Goal: Task Accomplishment & Management: Manage account settings

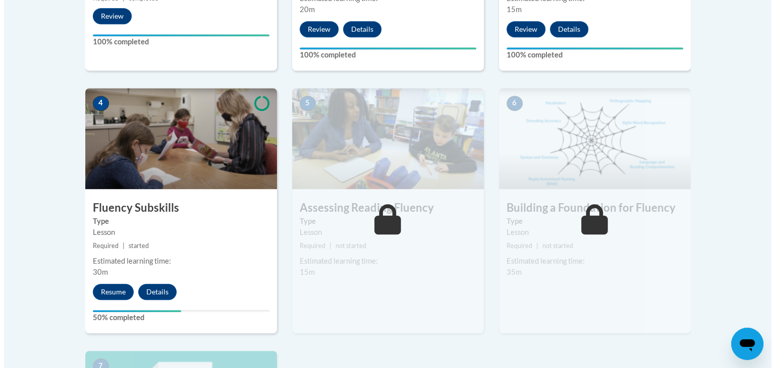
scroll to position [514, 0]
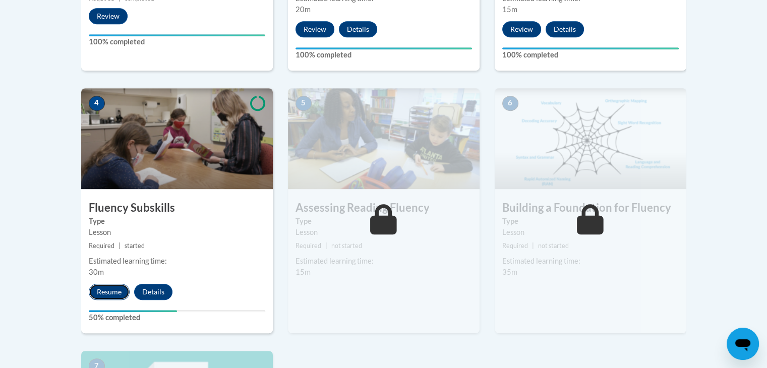
click at [115, 292] on button "Resume" at bounding box center [109, 292] width 41 height 16
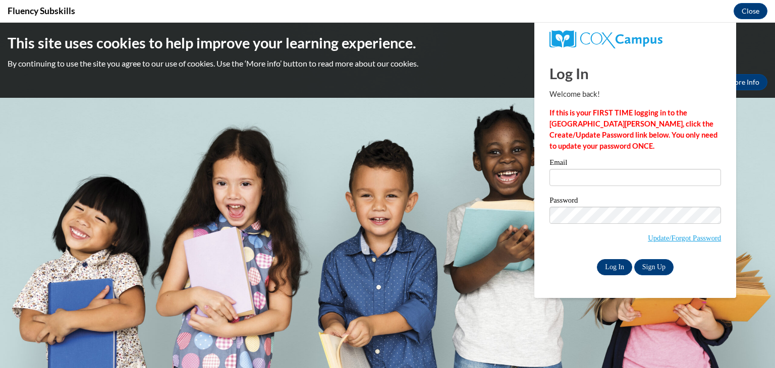
scroll to position [0, 0]
type input "[EMAIL_ADDRESS][DOMAIN_NAME]"
click at [607, 268] on input "Log In" at bounding box center [614, 267] width 35 height 16
